Goal: Navigation & Orientation: Find specific page/section

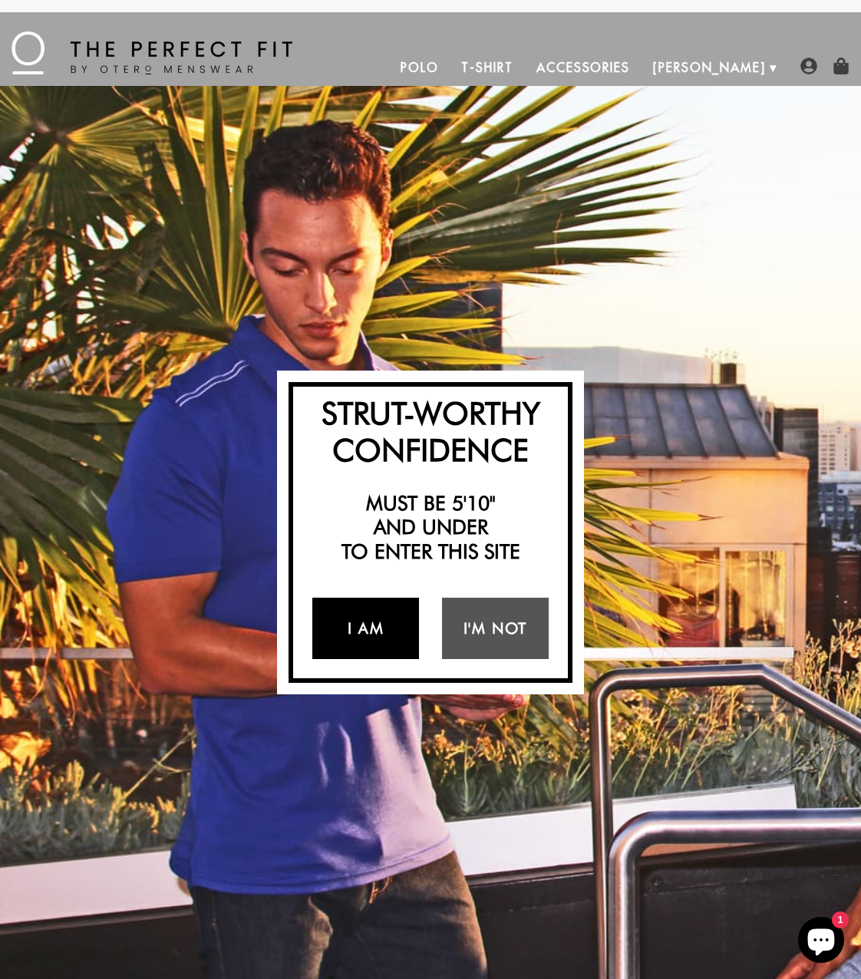
click at [354, 636] on link "I Am" at bounding box center [365, 628] width 107 height 61
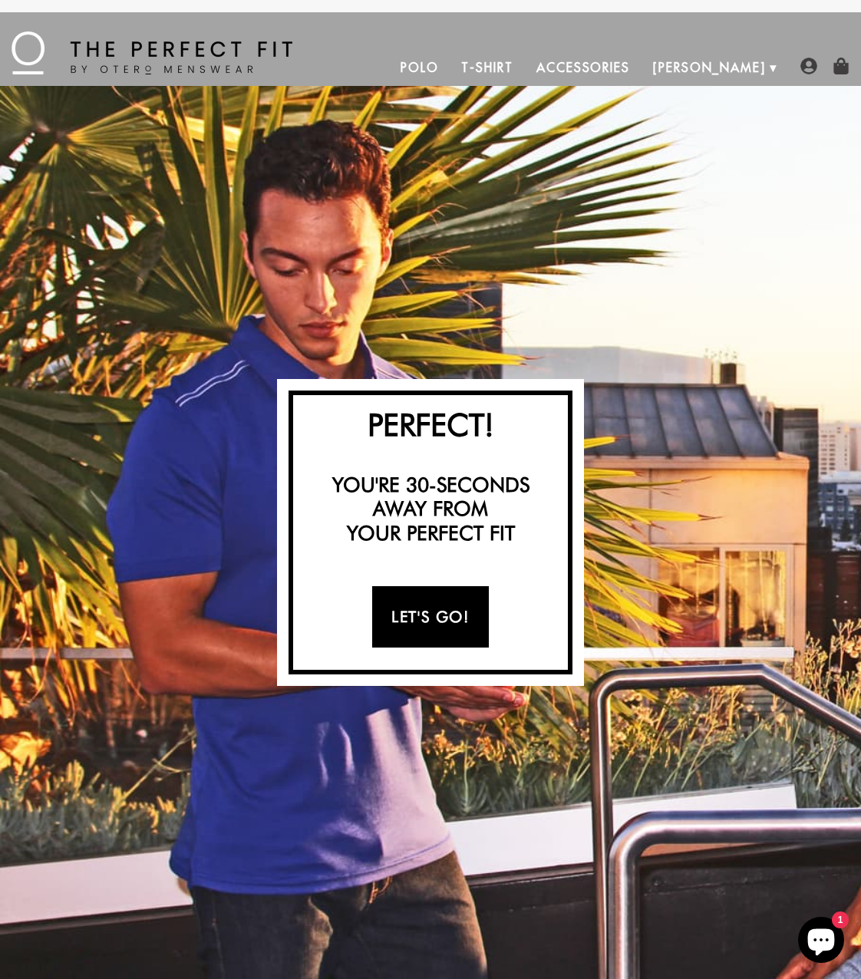
click at [437, 609] on link "Let's Go!" at bounding box center [430, 616] width 116 height 61
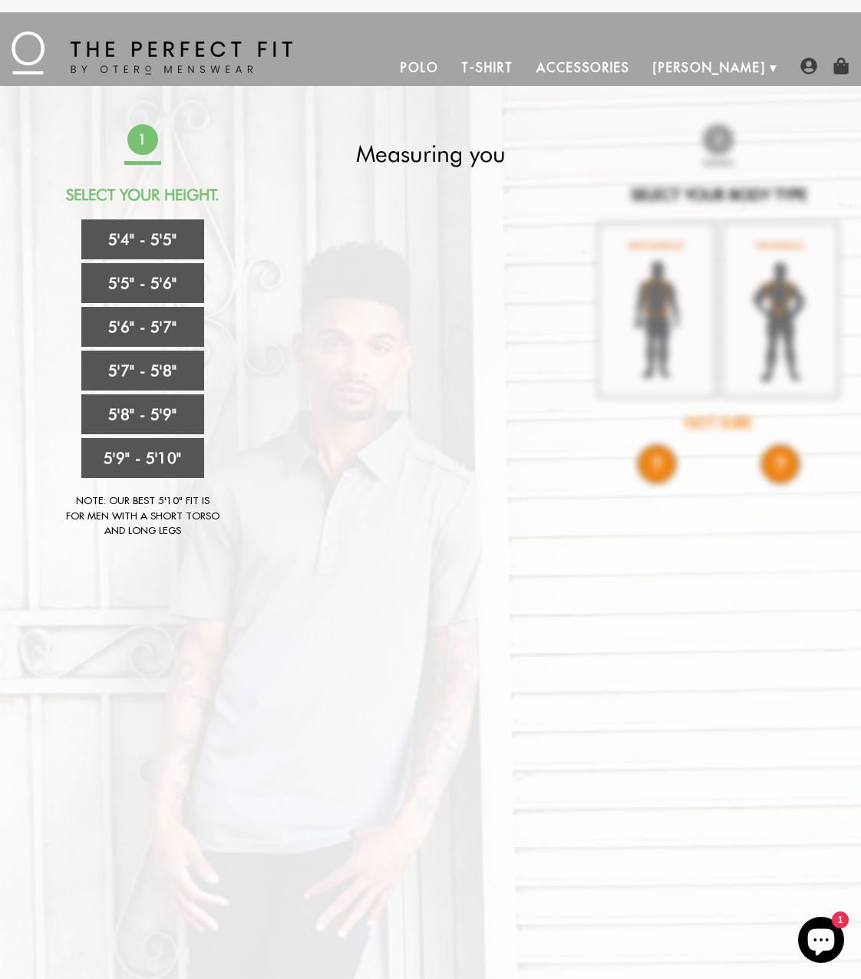
click at [451, 61] on link "Polo" at bounding box center [419, 67] width 61 height 37
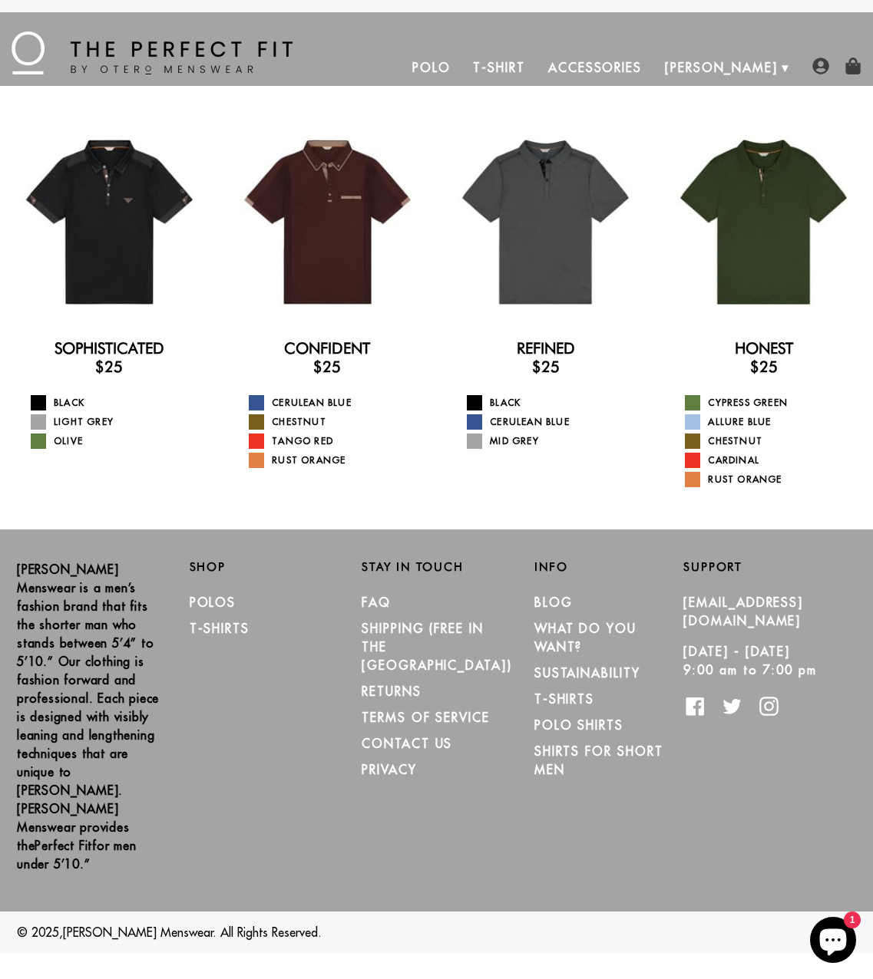
click at [536, 66] on link "T-Shirt" at bounding box center [498, 67] width 74 height 37
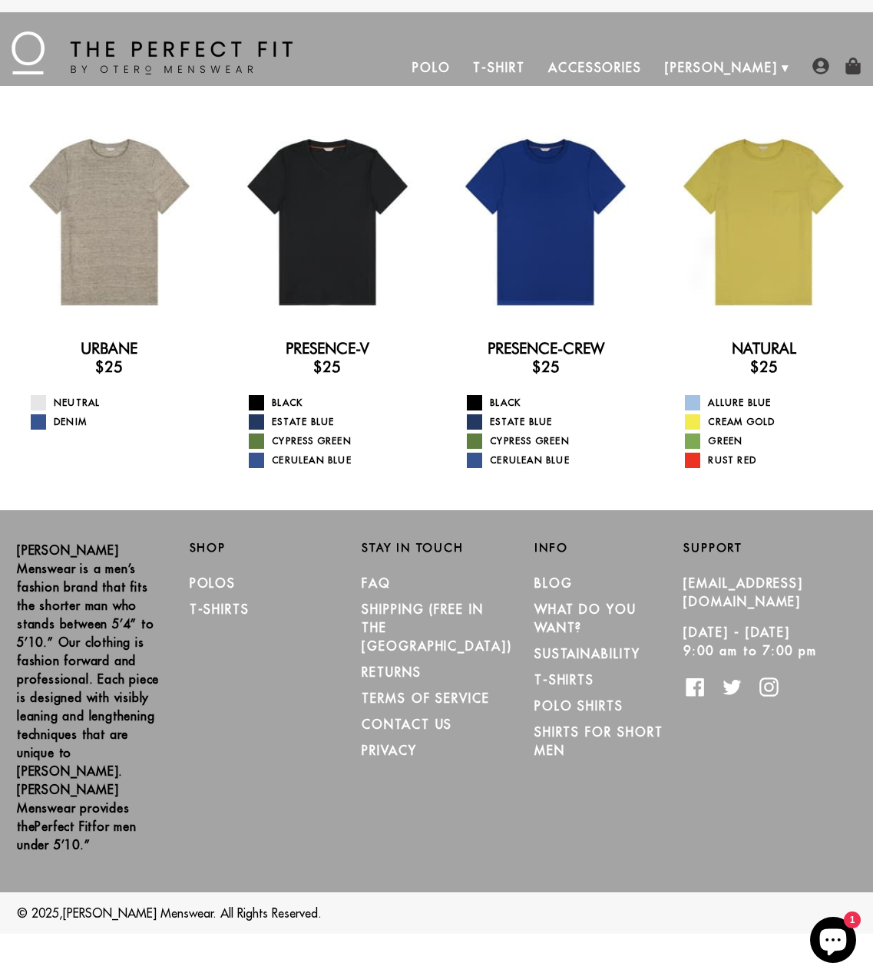
click at [653, 66] on link "Accessories" at bounding box center [594, 67] width 117 height 37
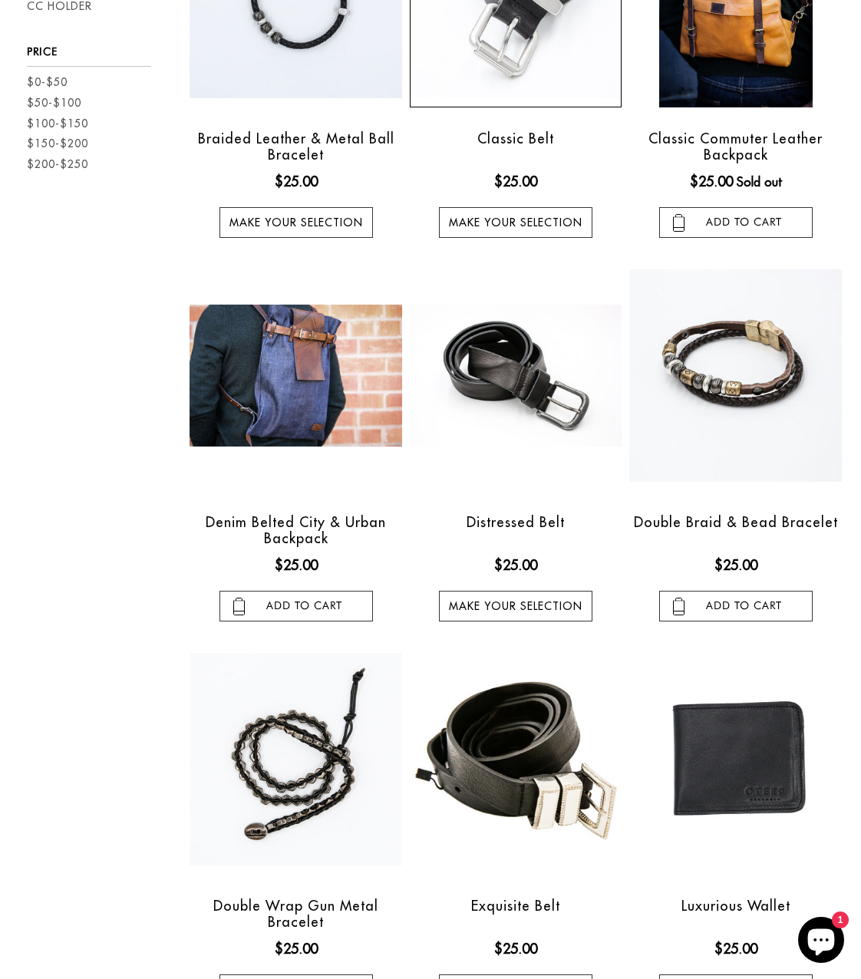
scroll to position [342, 0]
